Goal: Task Accomplishment & Management: Manage account settings

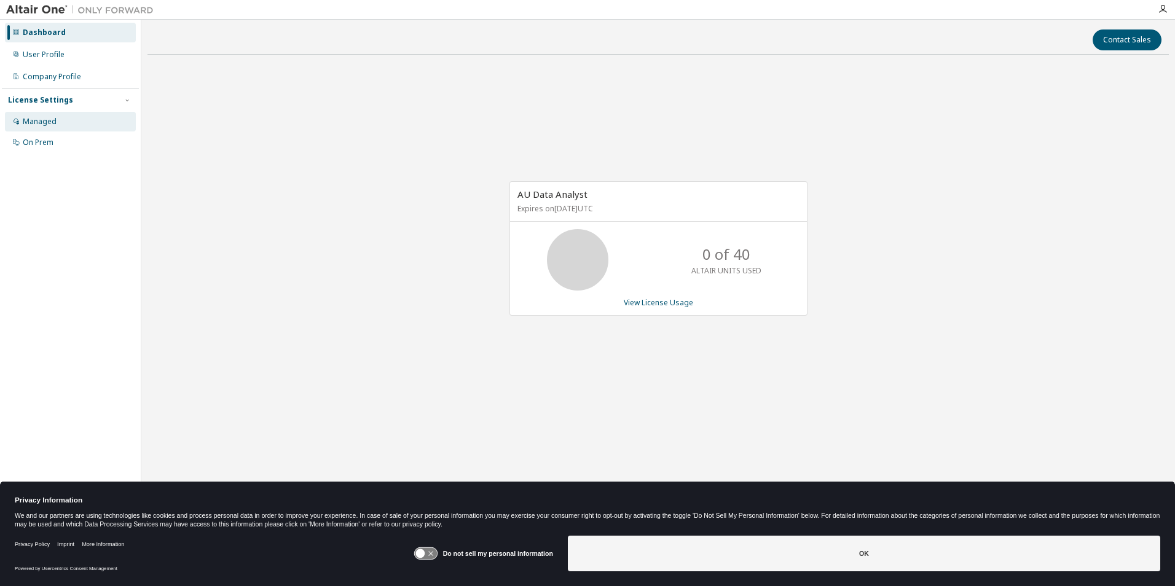
click at [45, 123] on div "Managed" at bounding box center [40, 122] width 34 height 10
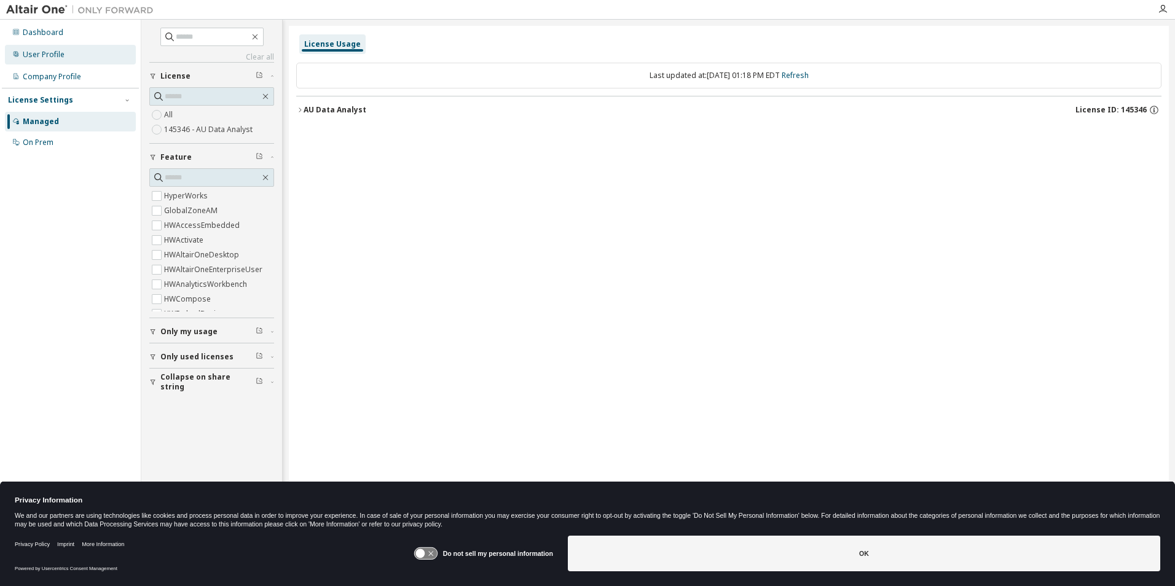
click at [48, 50] on div "User Profile" at bounding box center [44, 55] width 42 height 10
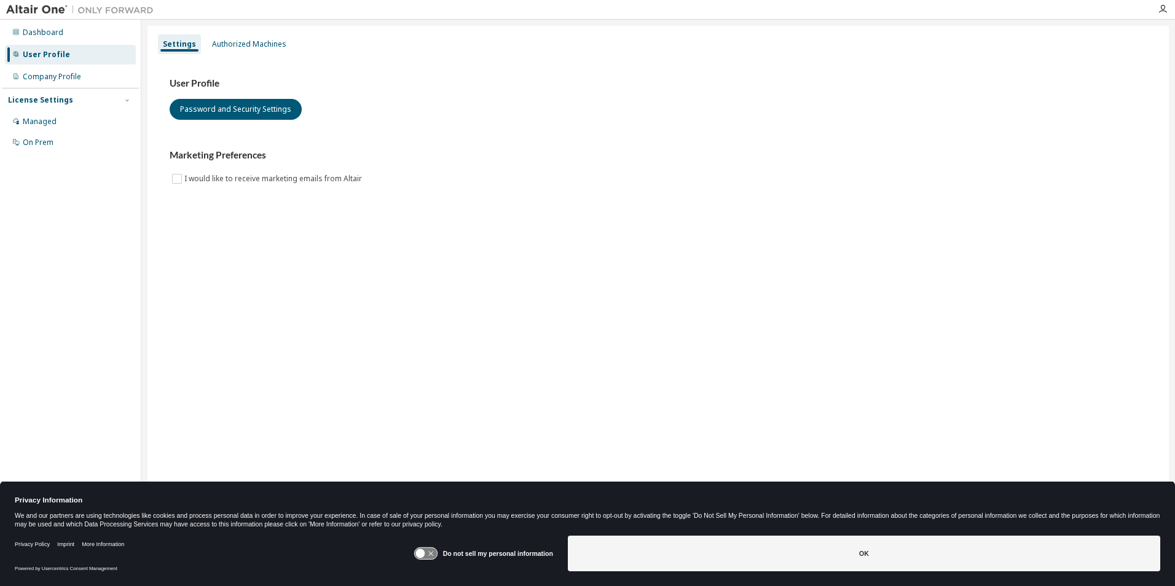
click at [1156, 13] on div at bounding box center [1162, 9] width 25 height 10
click at [1160, 8] on icon "button" at bounding box center [1162, 9] width 10 height 10
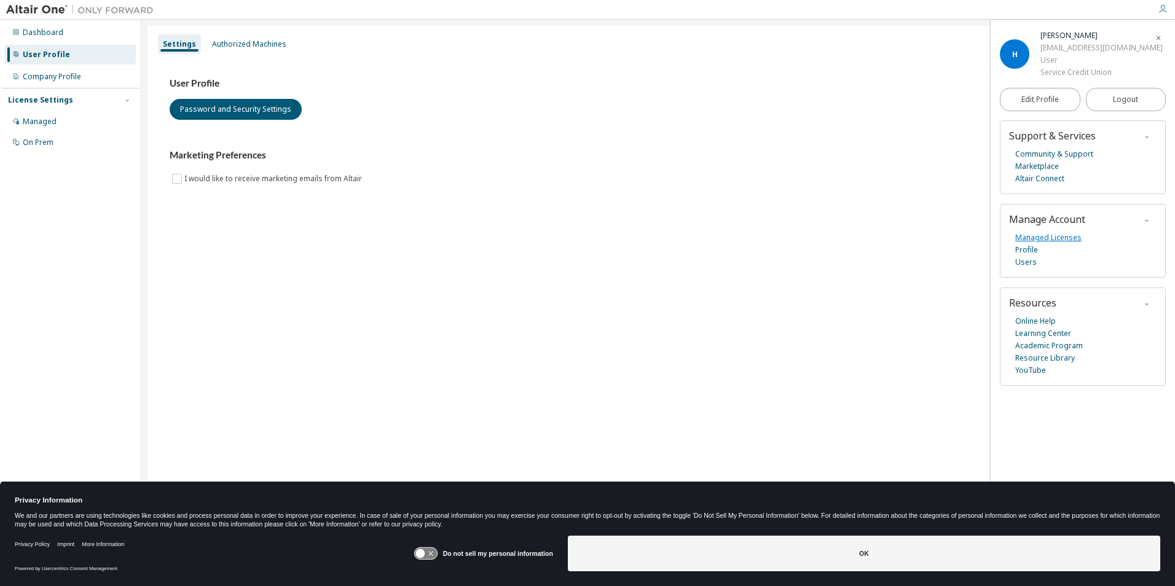
click at [1057, 238] on link "Managed Licenses" at bounding box center [1048, 238] width 66 height 12
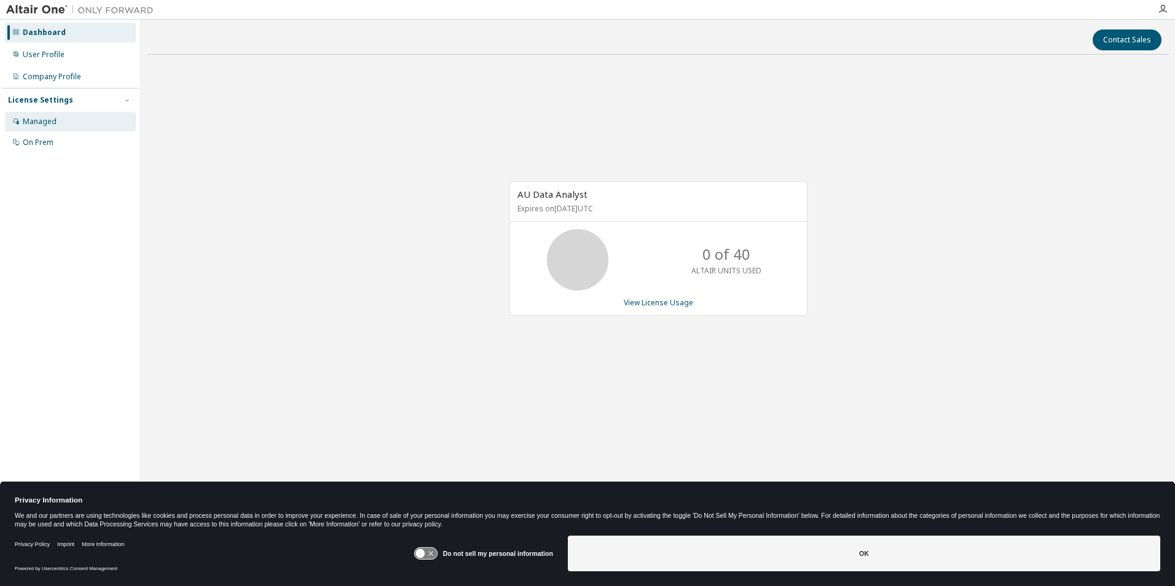
click at [44, 125] on div "Managed" at bounding box center [40, 122] width 34 height 10
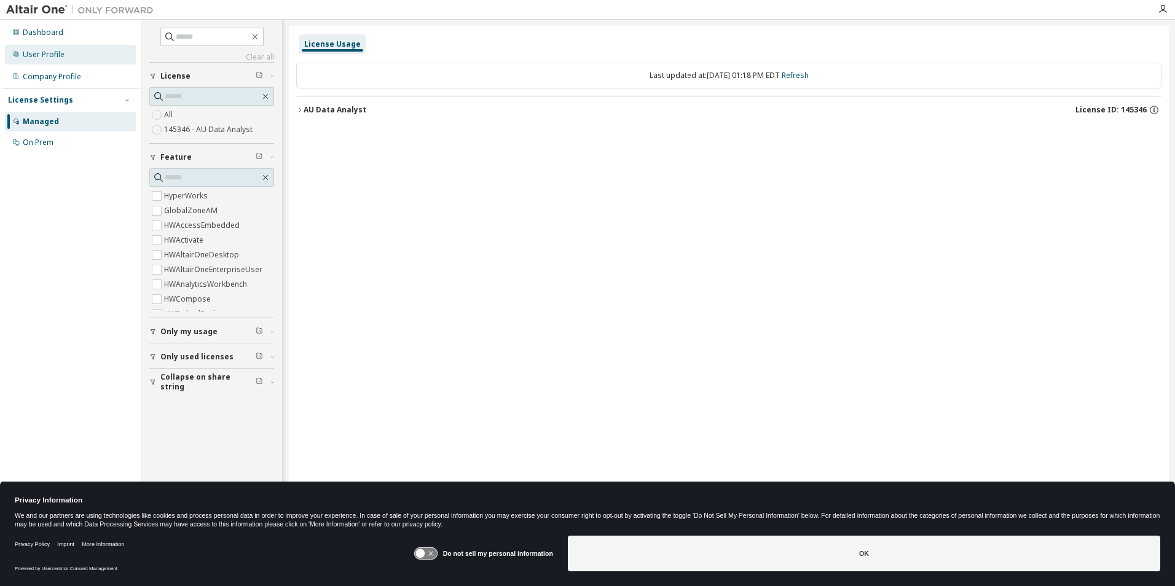
click at [45, 58] on div "User Profile" at bounding box center [44, 55] width 42 height 10
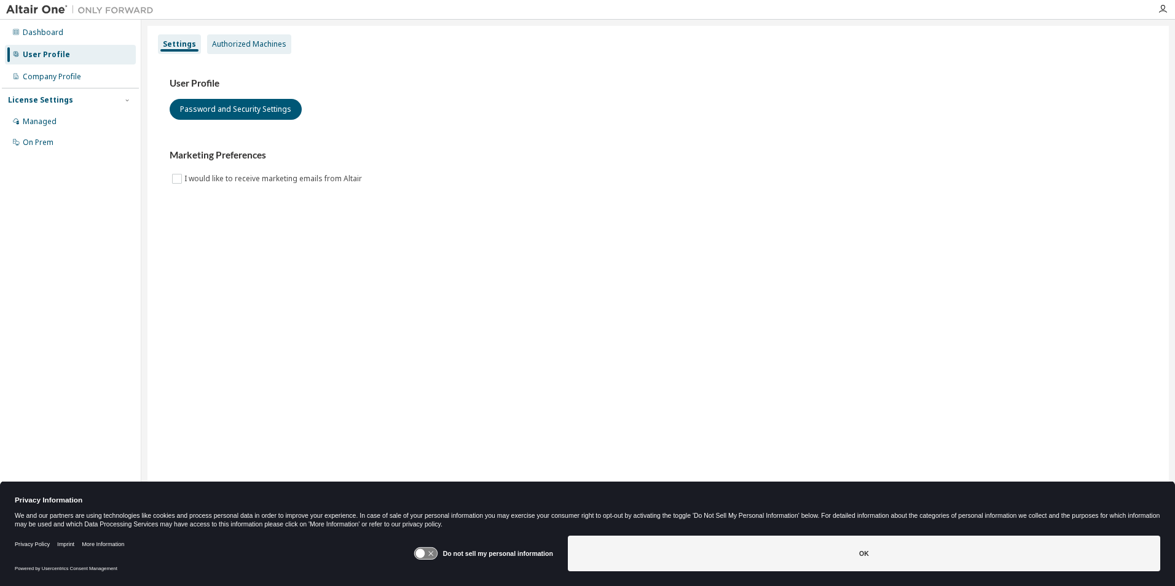
click at [251, 42] on div "Authorized Machines" at bounding box center [249, 44] width 74 height 10
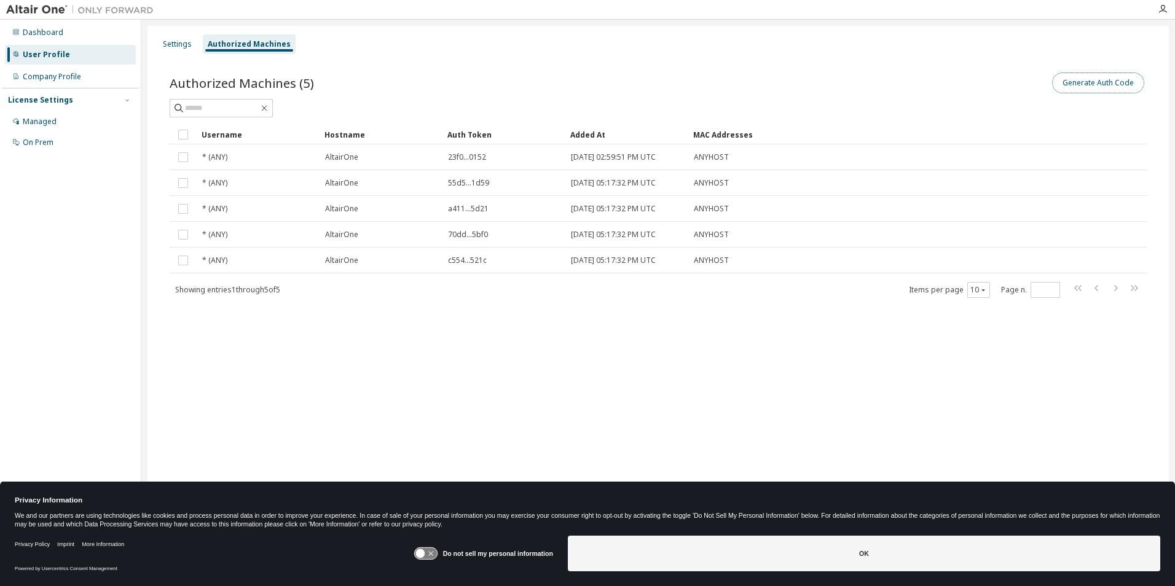
click at [1109, 86] on button "Generate Auth Code" at bounding box center [1098, 82] width 92 height 21
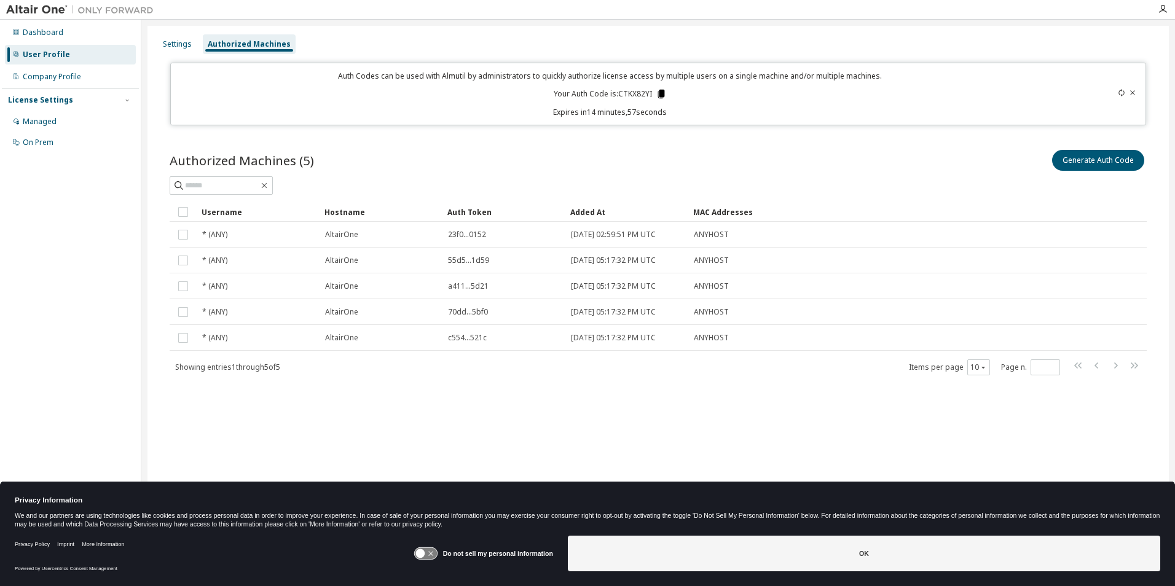
click at [665, 97] on icon at bounding box center [660, 93] width 11 height 11
click at [663, 97] on icon at bounding box center [660, 94] width 7 height 9
